Goal: Information Seeking & Learning: Check status

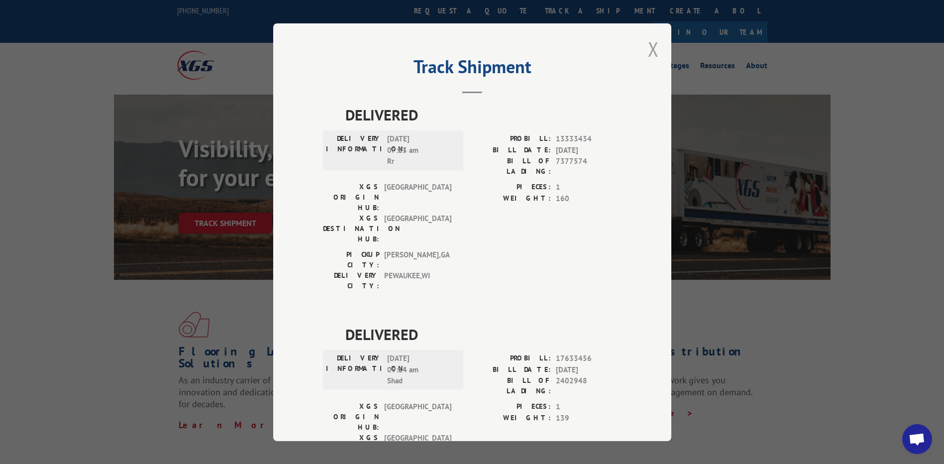
click at [648, 47] on button "Close modal" at bounding box center [653, 49] width 11 height 26
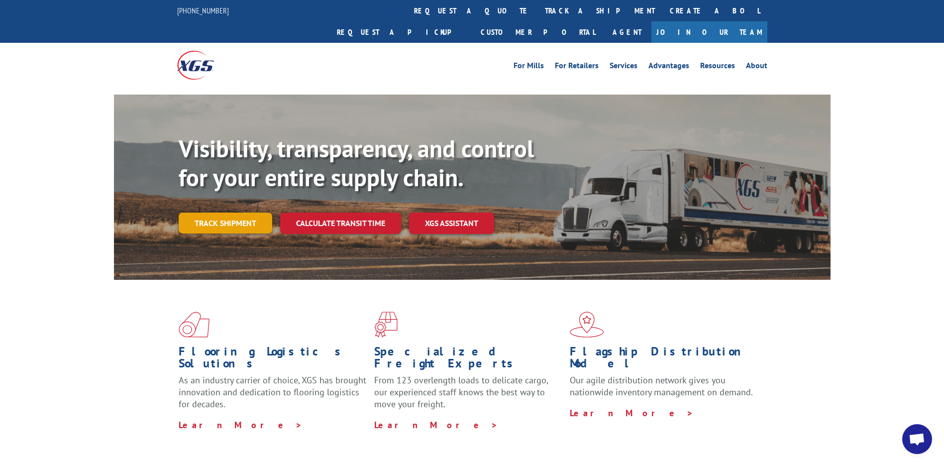
click at [245, 212] on link "Track shipment" at bounding box center [226, 222] width 94 height 21
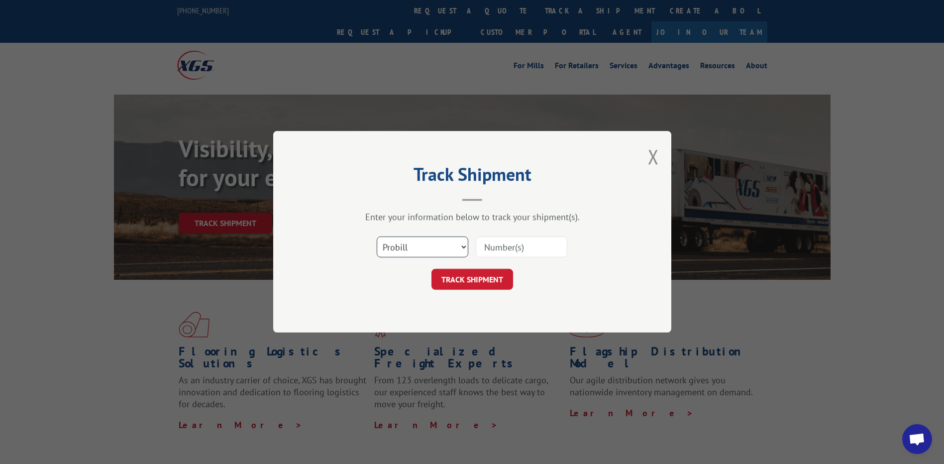
click at [418, 253] on select "Select category... Probill BOL PO" at bounding box center [423, 247] width 92 height 21
select select "po"
click at [377, 237] on select "Select category... Probill BOL PO" at bounding box center [423, 247] width 92 height 21
click at [488, 249] on input at bounding box center [522, 247] width 92 height 21
paste input "20523731"
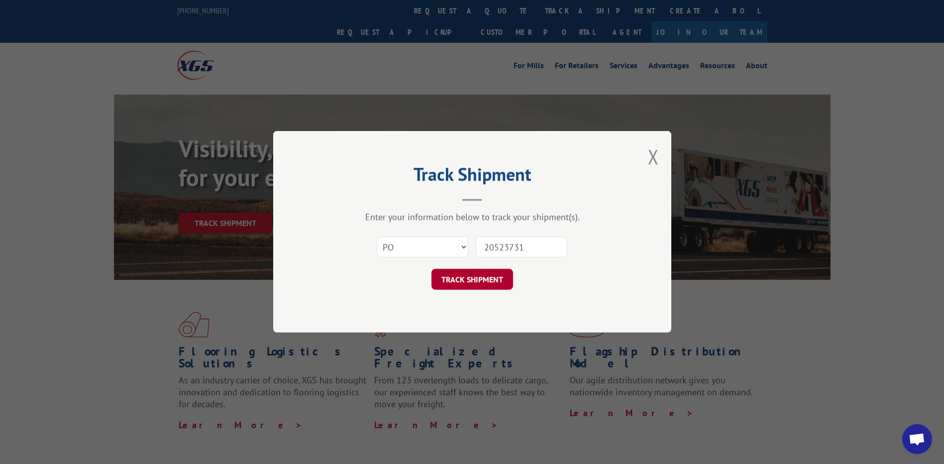
type input "20523731"
click at [475, 276] on button "TRACK SHIPMENT" at bounding box center [472, 279] width 82 height 21
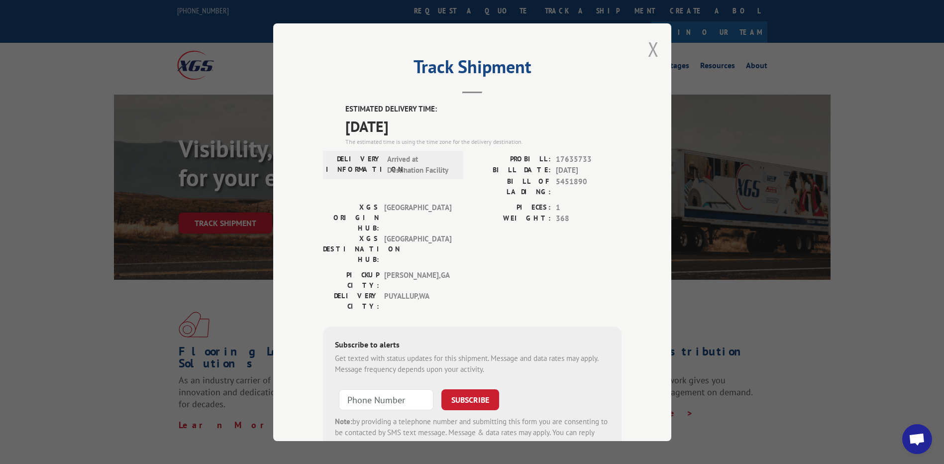
click at [648, 43] on button "Close modal" at bounding box center [653, 49] width 11 height 26
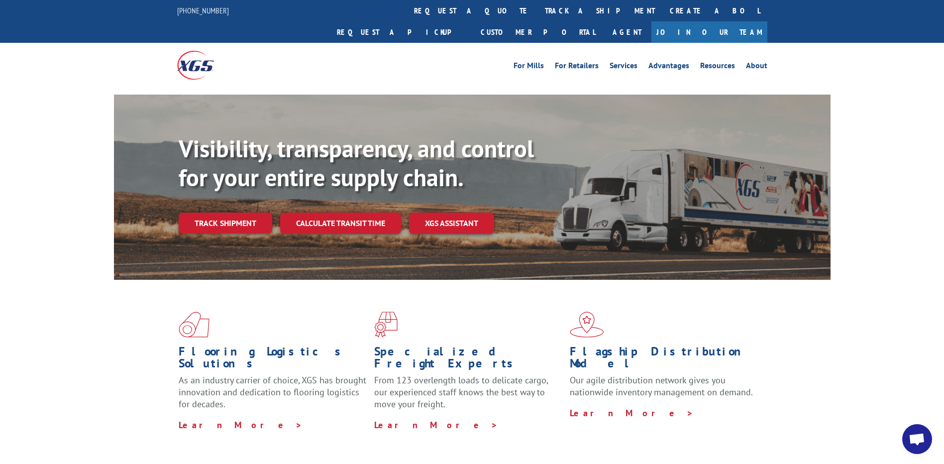
drag, startPoint x: 213, startPoint y: 210, endPoint x: 213, endPoint y: 204, distance: 6.5
click at [213, 212] on link "Track shipment" at bounding box center [226, 222] width 94 height 21
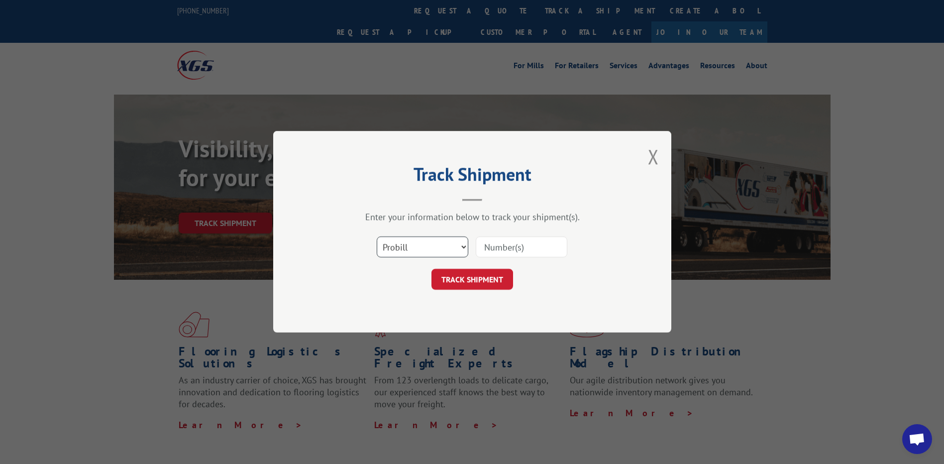
click at [401, 246] on select "Select category... Probill BOL PO" at bounding box center [423, 247] width 92 height 21
select select "po"
click at [377, 237] on select "Select category... Probill BOL PO" at bounding box center [423, 247] width 92 height 21
click at [493, 239] on input at bounding box center [522, 247] width 92 height 21
paste input "64542764"
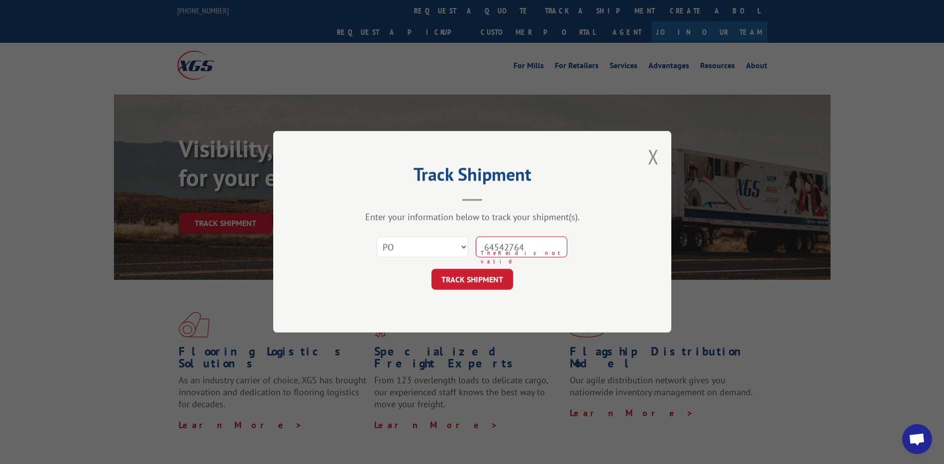
click at [506, 239] on input "64542764" at bounding box center [522, 247] width 92 height 21
type input "64542764"
click at [465, 280] on button "TRACK SHIPMENT" at bounding box center [472, 279] width 82 height 21
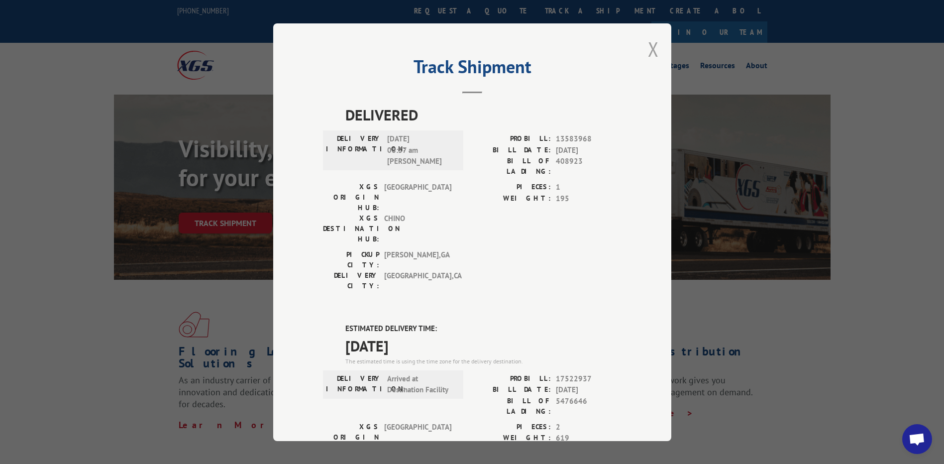
click at [649, 53] on button "Close modal" at bounding box center [653, 49] width 11 height 26
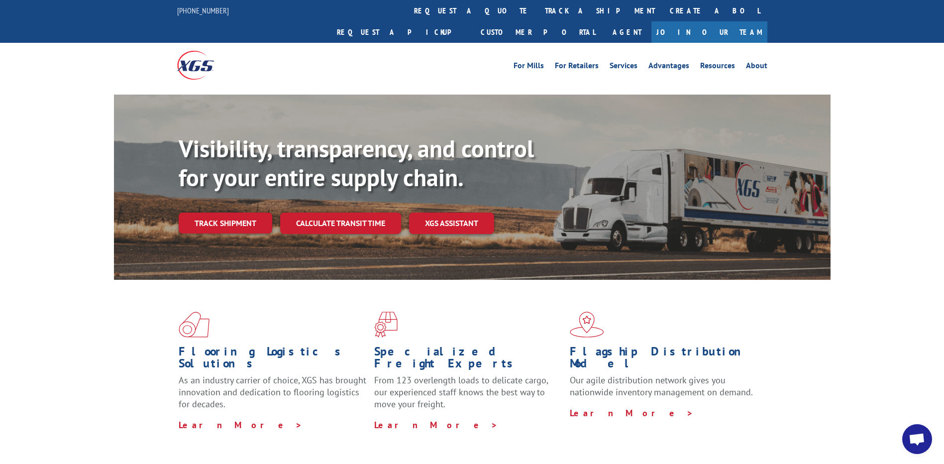
click at [226, 190] on div "Visibility, transparency, and control for your entire supply chain. Track shipm…" at bounding box center [505, 203] width 652 height 139
click at [224, 212] on link "Track shipment" at bounding box center [226, 222] width 94 height 21
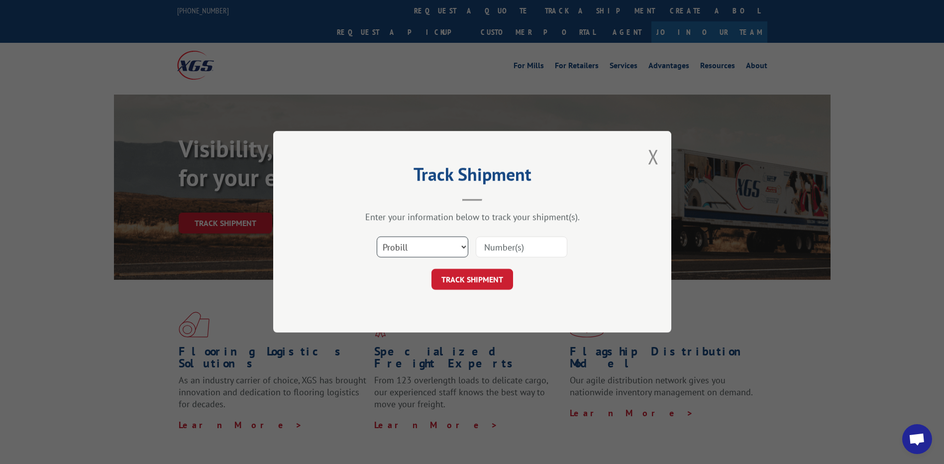
drag, startPoint x: 442, startPoint y: 243, endPoint x: 441, endPoint y: 253, distance: 10.1
click at [441, 247] on select "Select category... Probill BOL PO" at bounding box center [423, 247] width 92 height 21
select select "po"
click at [377, 237] on select "Select category... Probill BOL PO" at bounding box center [423, 247] width 92 height 21
click at [482, 248] on input at bounding box center [522, 247] width 92 height 21
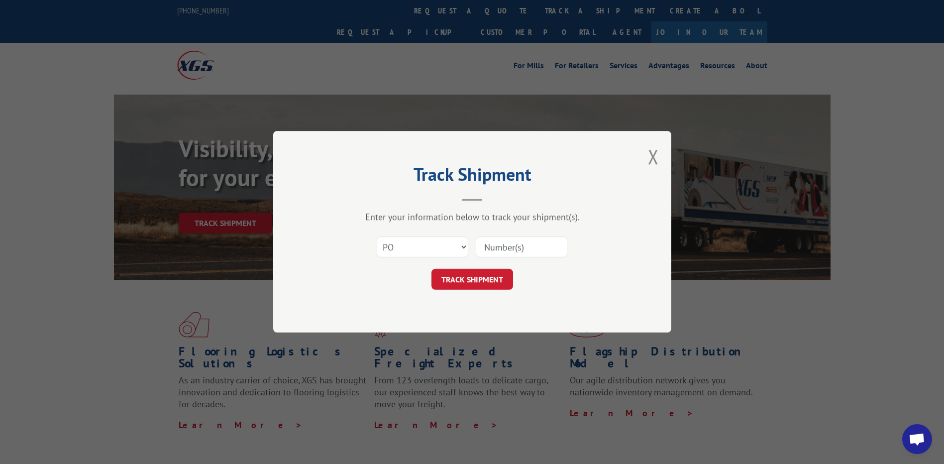
paste input "64542862"
click at [502, 245] on input "64542862" at bounding box center [522, 247] width 92 height 21
type input "64542862"
drag, startPoint x: 479, startPoint y: 264, endPoint x: 478, endPoint y: 271, distance: 7.0
click at [479, 269] on form "Select category... Probill BOL PO 64542862 TRACK SHIPMENT" at bounding box center [472, 260] width 299 height 59
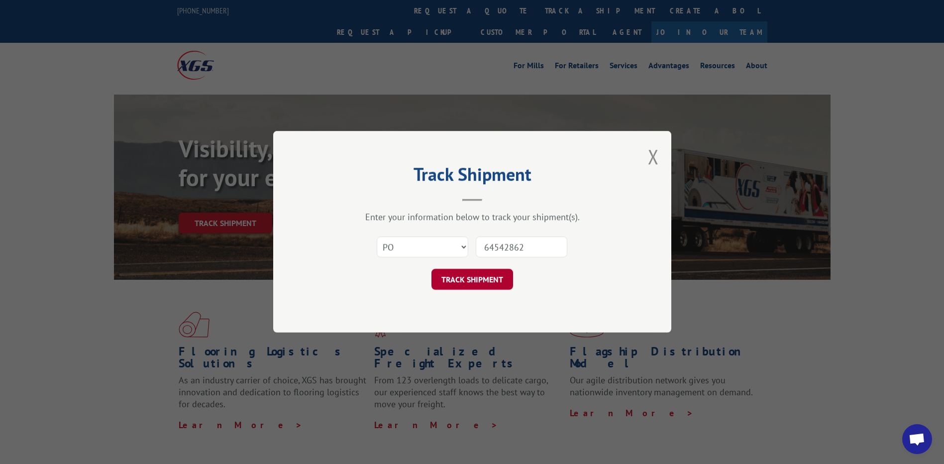
click at [478, 271] on button "TRACK SHIPMENT" at bounding box center [472, 279] width 82 height 21
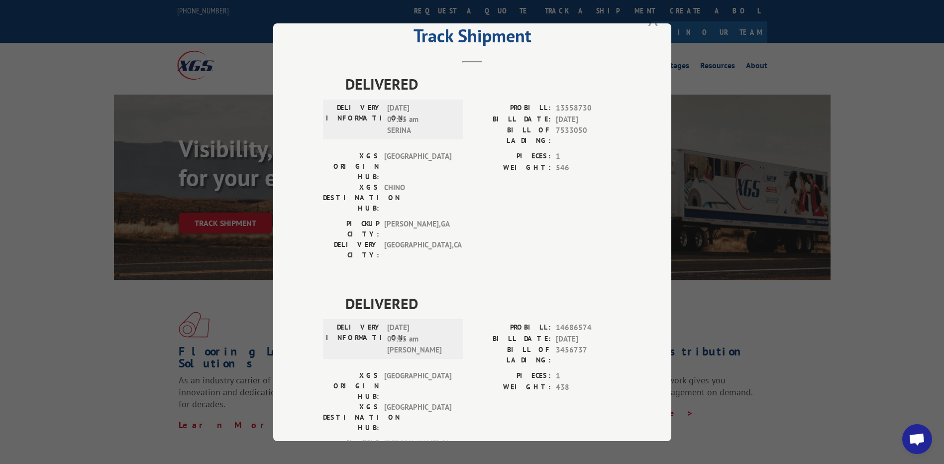
click at [652, 25] on button "Close modal" at bounding box center [653, 18] width 11 height 26
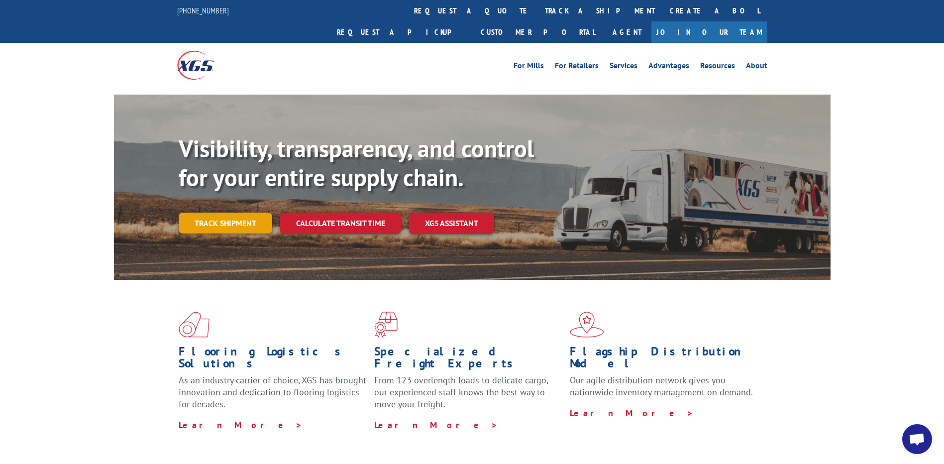
click at [244, 212] on link "Track shipment" at bounding box center [226, 222] width 94 height 21
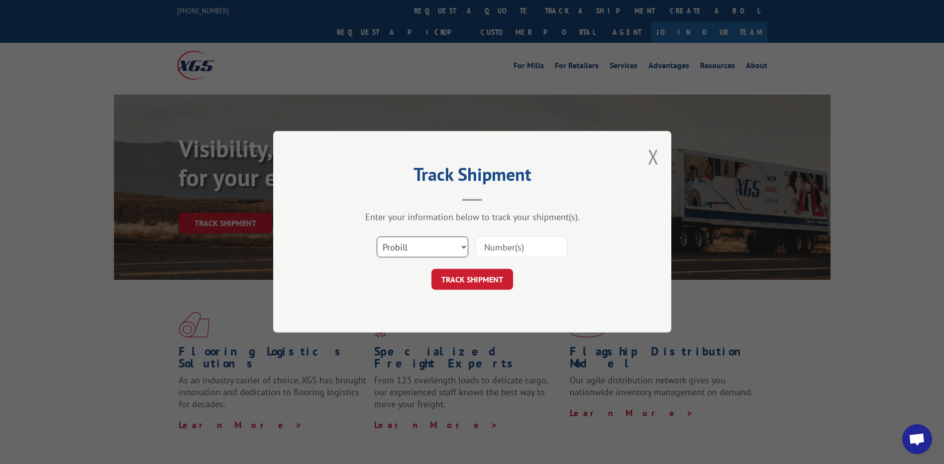
click at [408, 237] on select "Select category... Probill BOL PO" at bounding box center [423, 247] width 92 height 21
select select "po"
click at [377, 237] on select "Select category... Probill BOL PO" at bounding box center [423, 247] width 92 height 21
click at [500, 249] on input at bounding box center [522, 247] width 92 height 21
paste input "62536314"
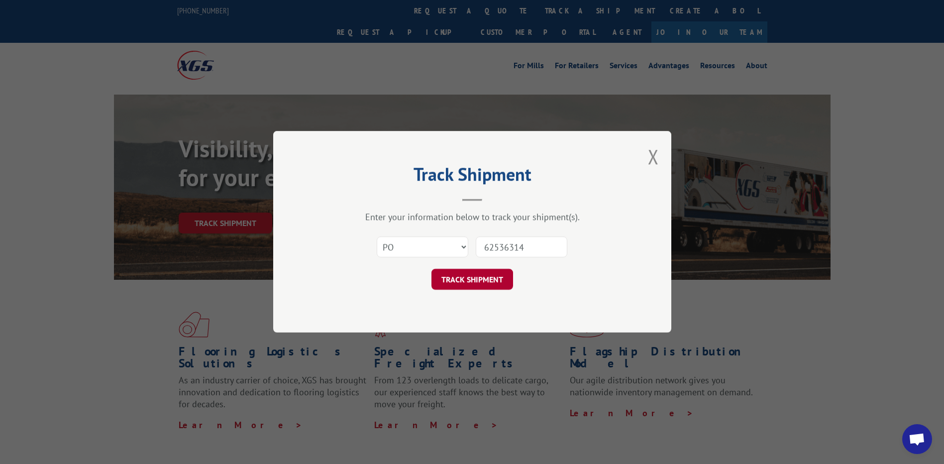
type input "62536314"
click at [474, 280] on button "TRACK SHIPMENT" at bounding box center [472, 279] width 82 height 21
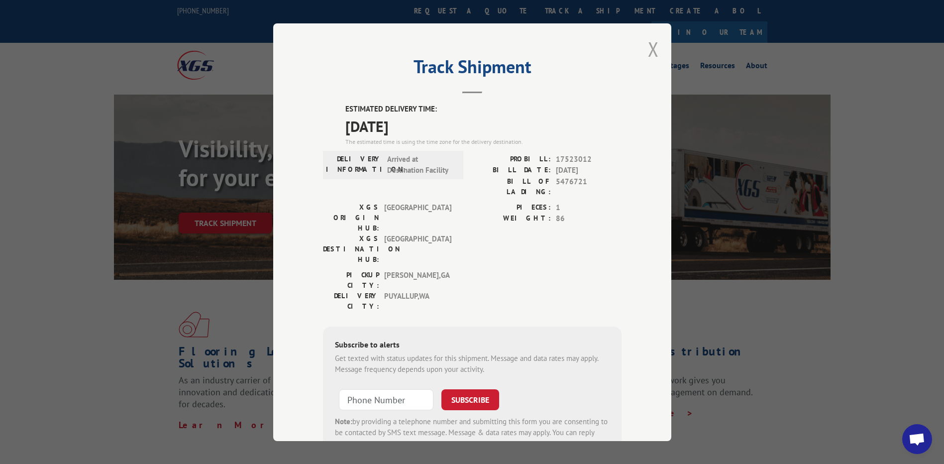
click at [649, 56] on button "Close modal" at bounding box center [653, 49] width 11 height 26
